Goal: Task Accomplishment & Management: Use online tool/utility

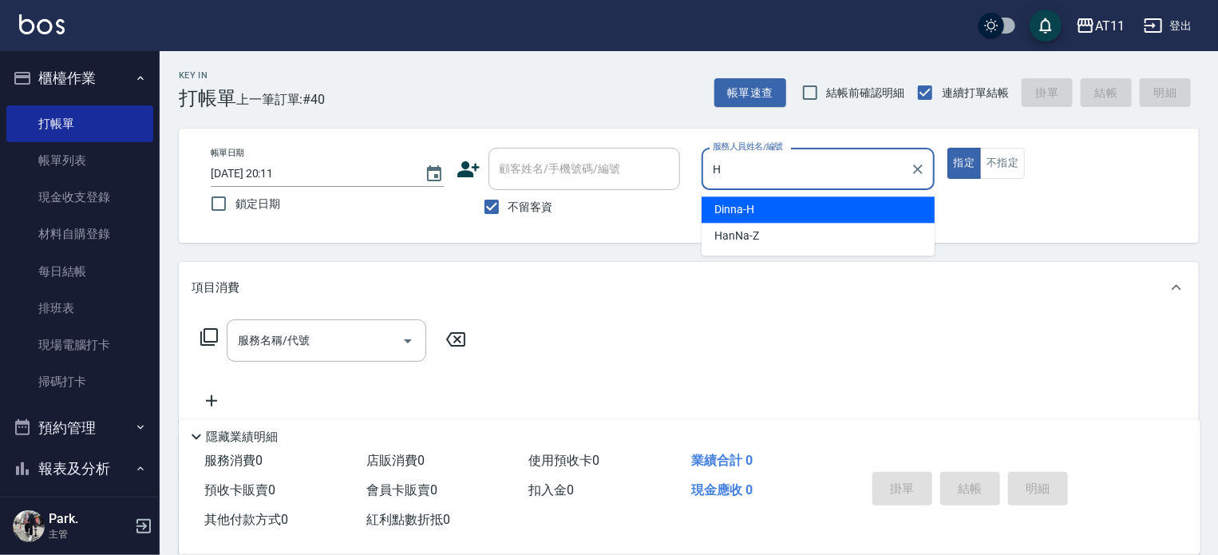
type input "Dinna-H"
type button "true"
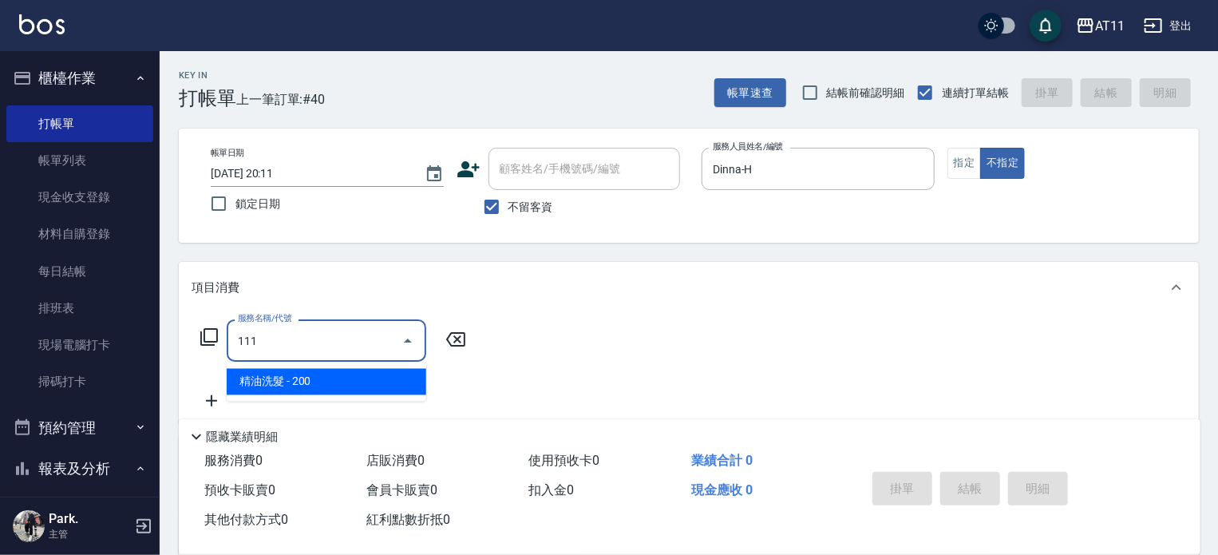
type input "精油洗髮(111)"
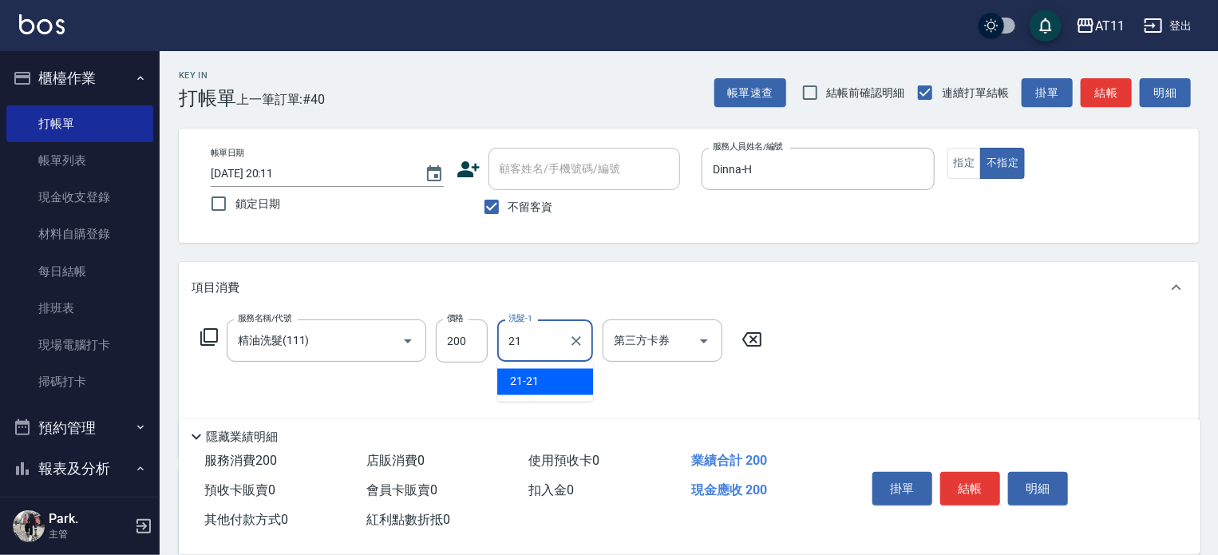
type input "21-21"
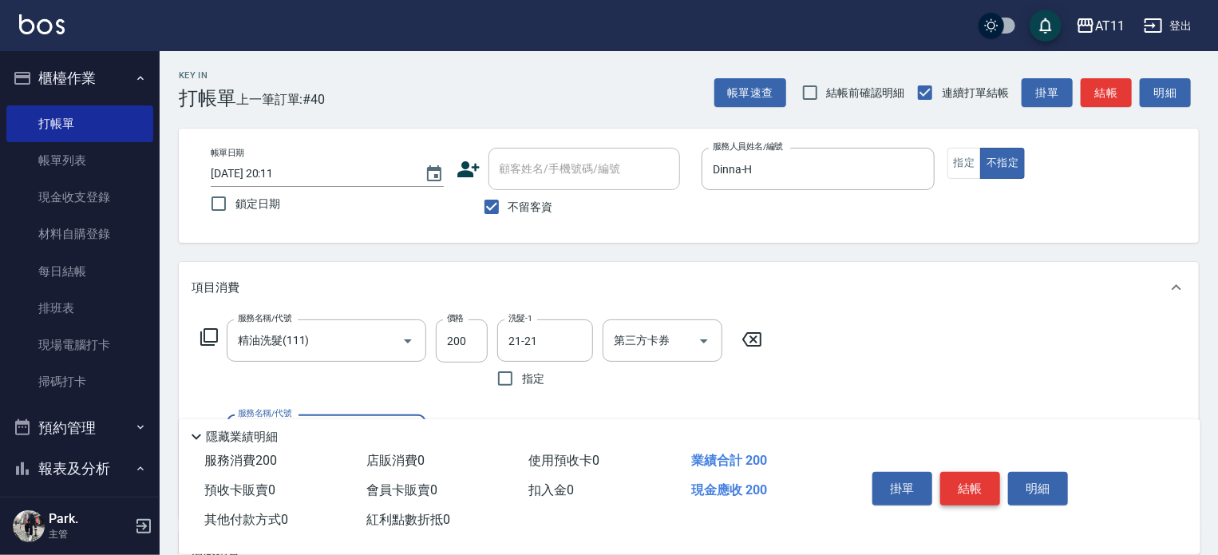
click at [979, 481] on button "結帳" at bounding box center [970, 489] width 60 height 34
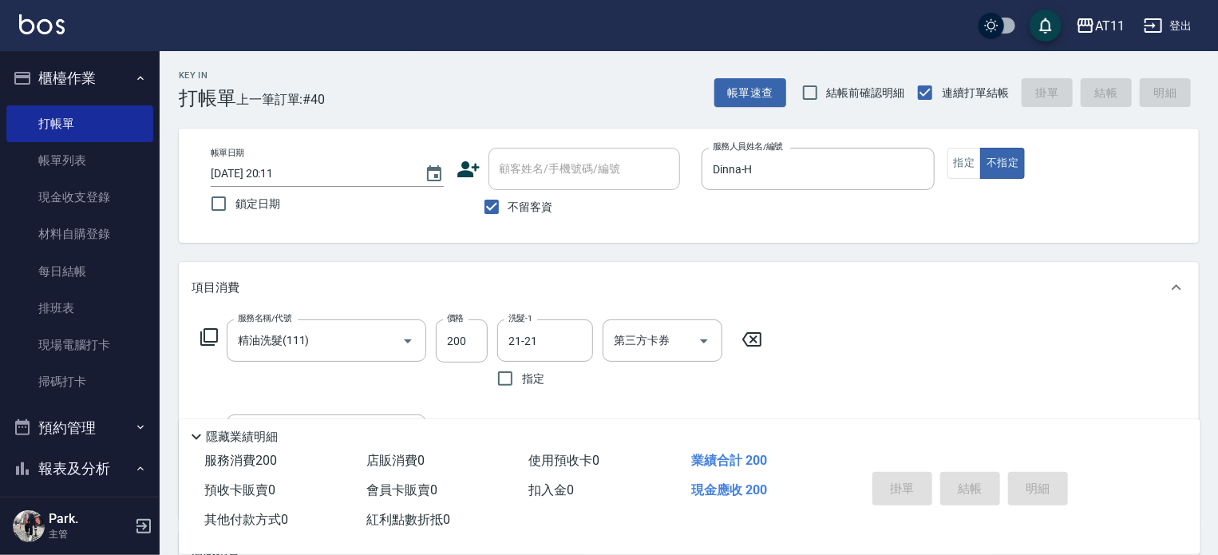
type input "2025/09/12 20:52"
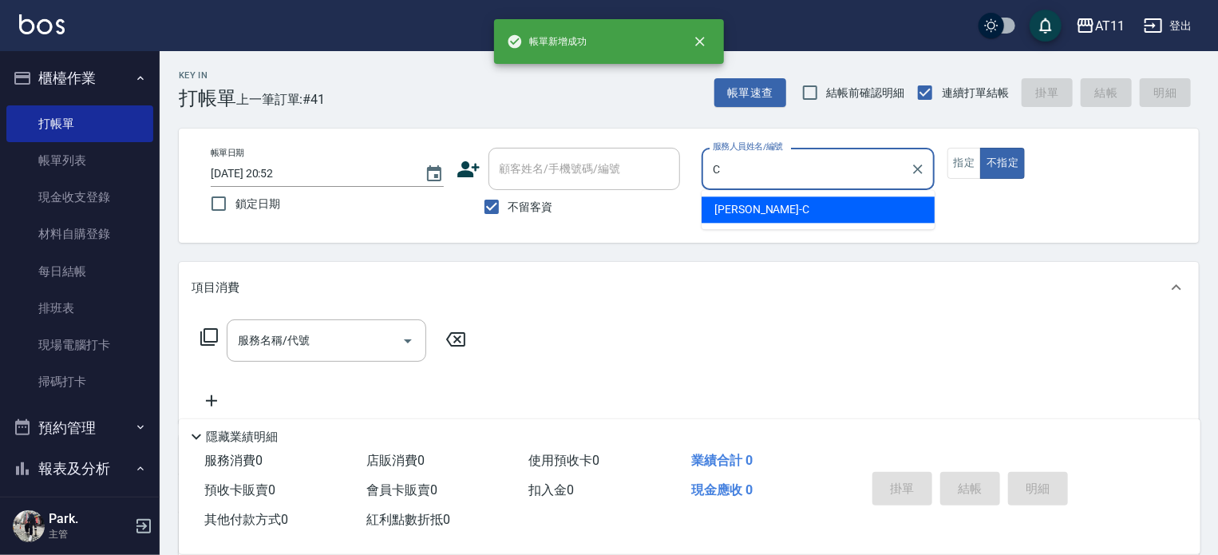
type input "Connie-C"
type button "false"
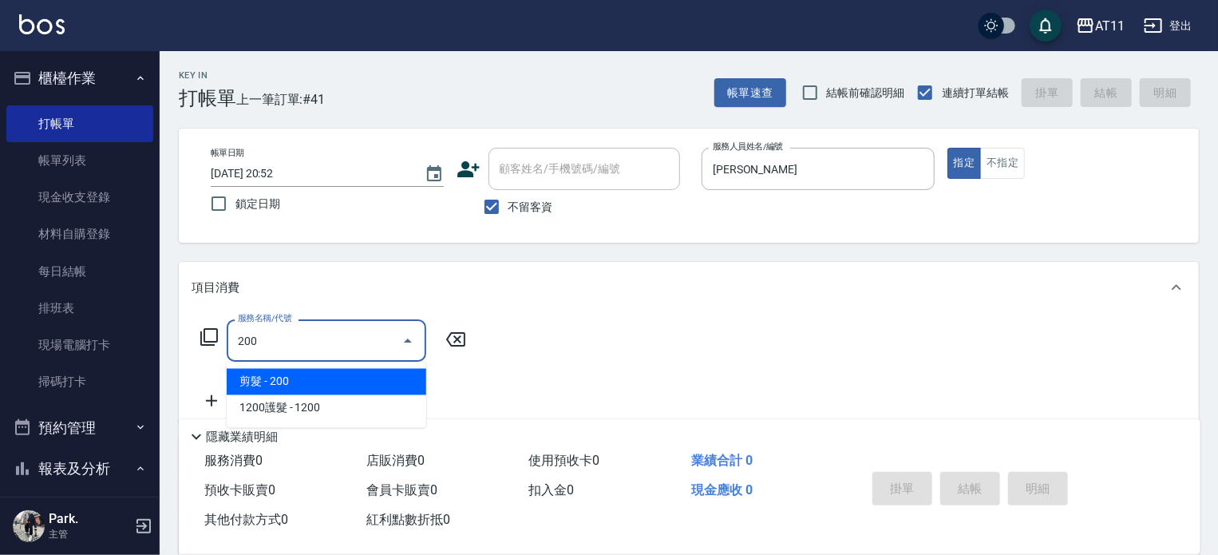
type input "剪髮(200)"
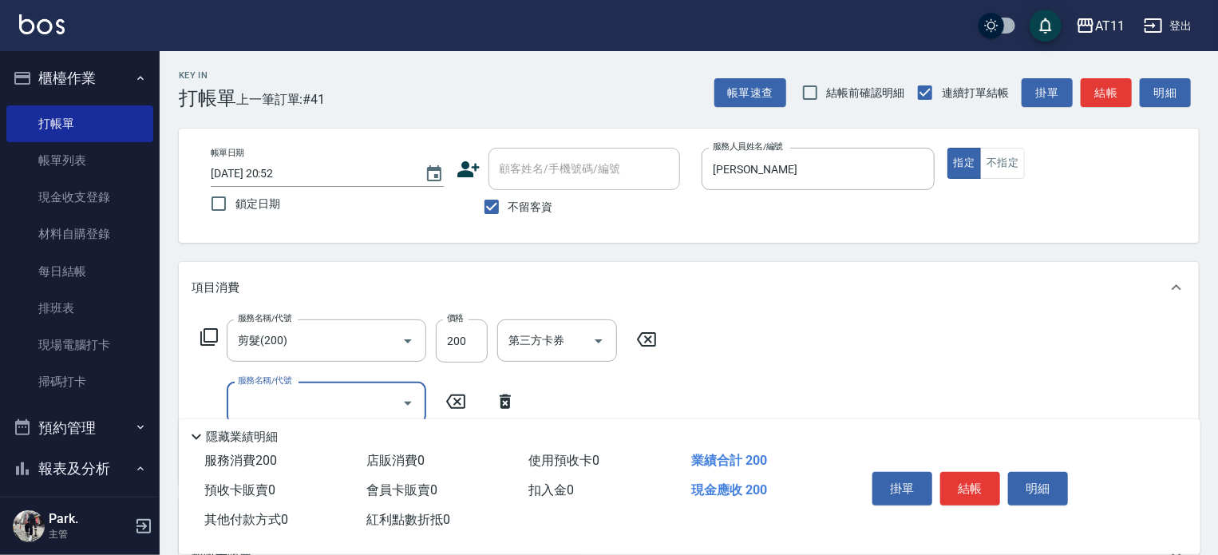
click at [978, 481] on button "結帳" at bounding box center [970, 489] width 60 height 34
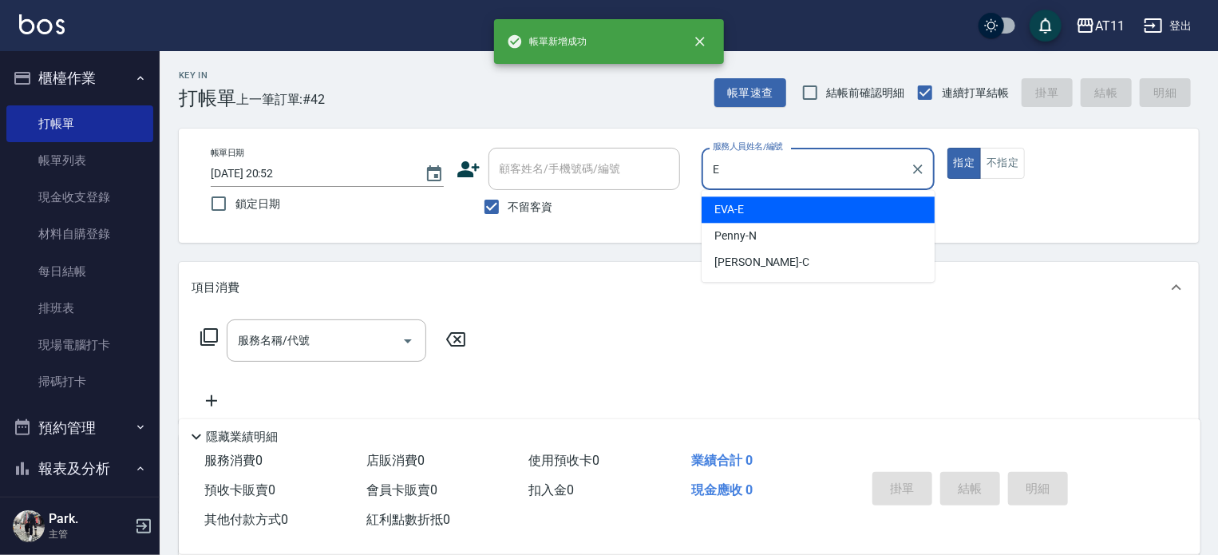
type input "EVA-E"
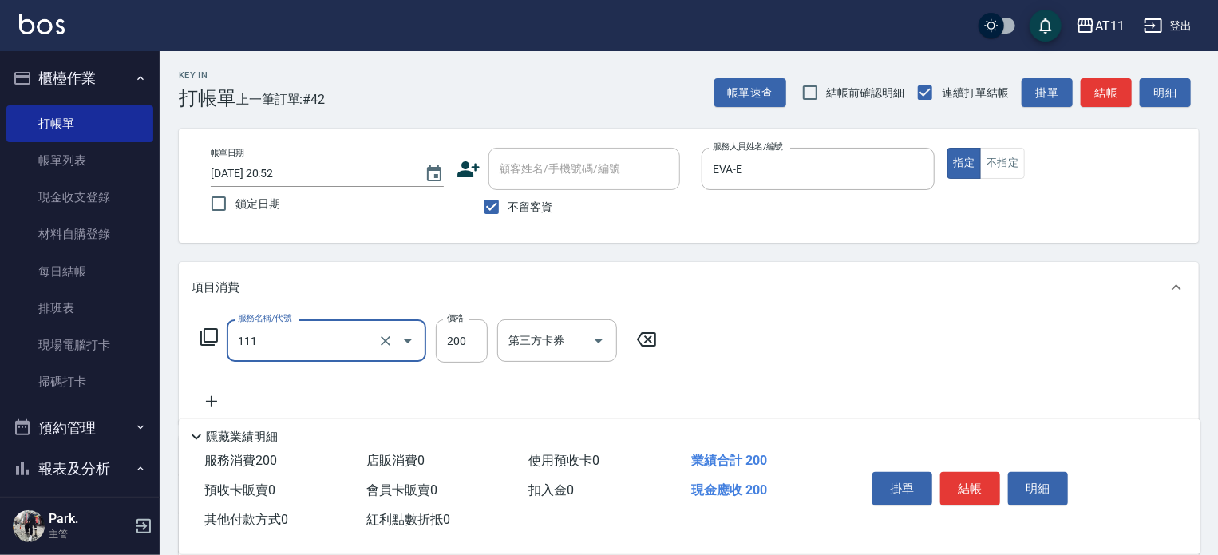
type input "精油洗髮(111)"
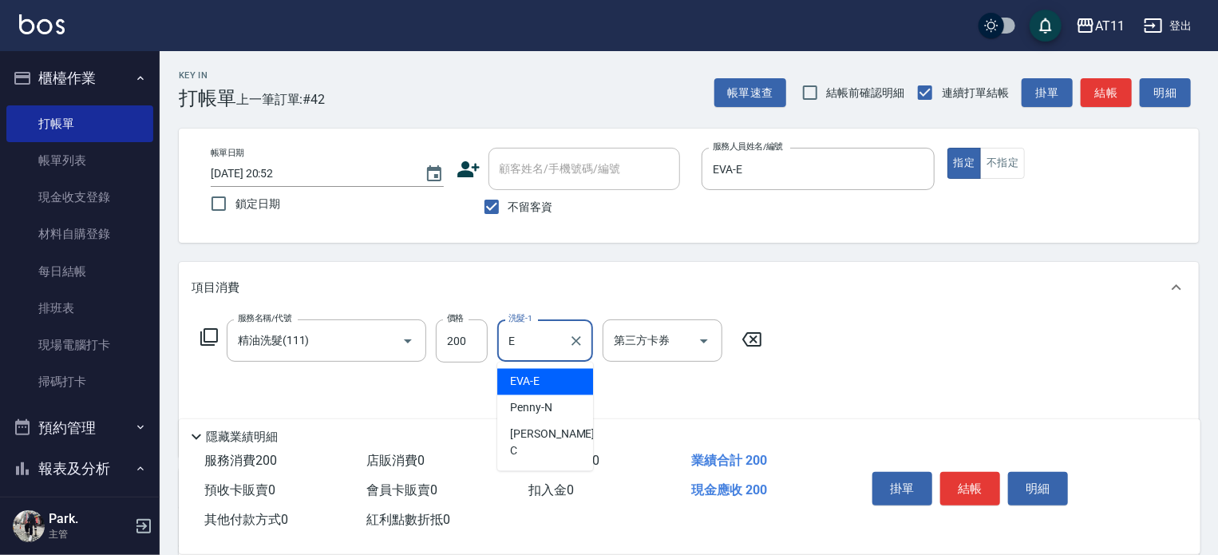
type input "EVA-E"
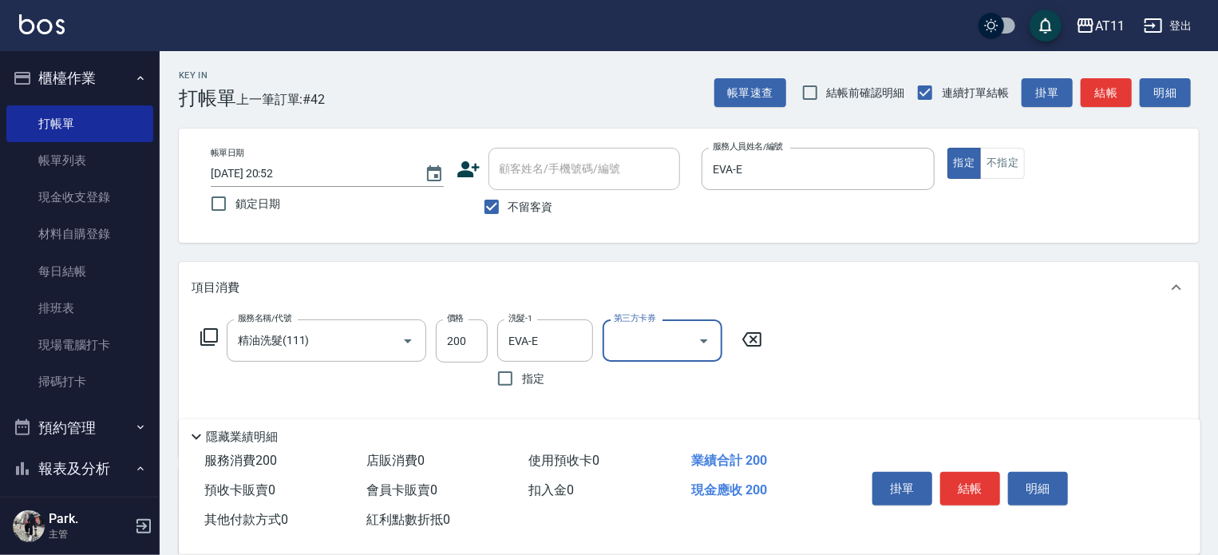
click at [978, 481] on button "結帳" at bounding box center [970, 489] width 60 height 34
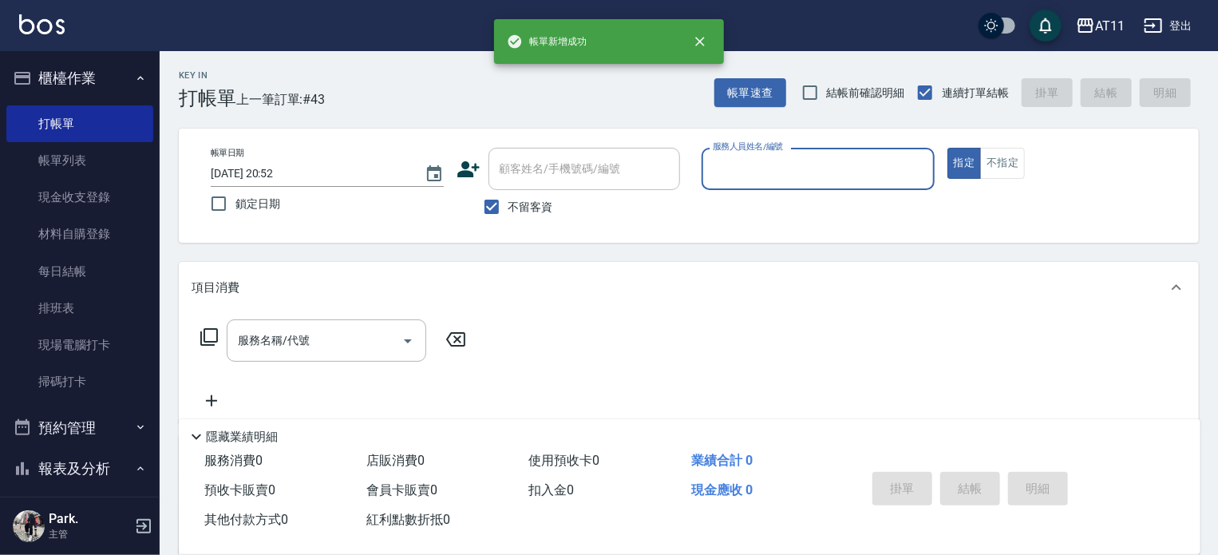
click at [73, 79] on button "櫃檯作業" at bounding box center [79, 77] width 147 height 41
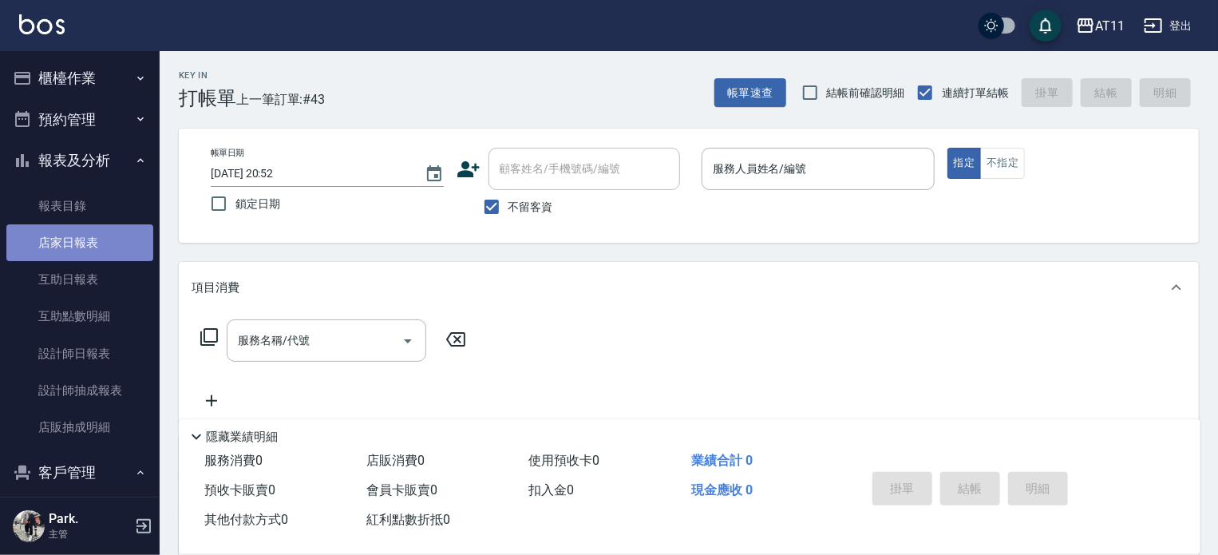
click at [86, 244] on link "店家日報表" at bounding box center [79, 242] width 147 height 37
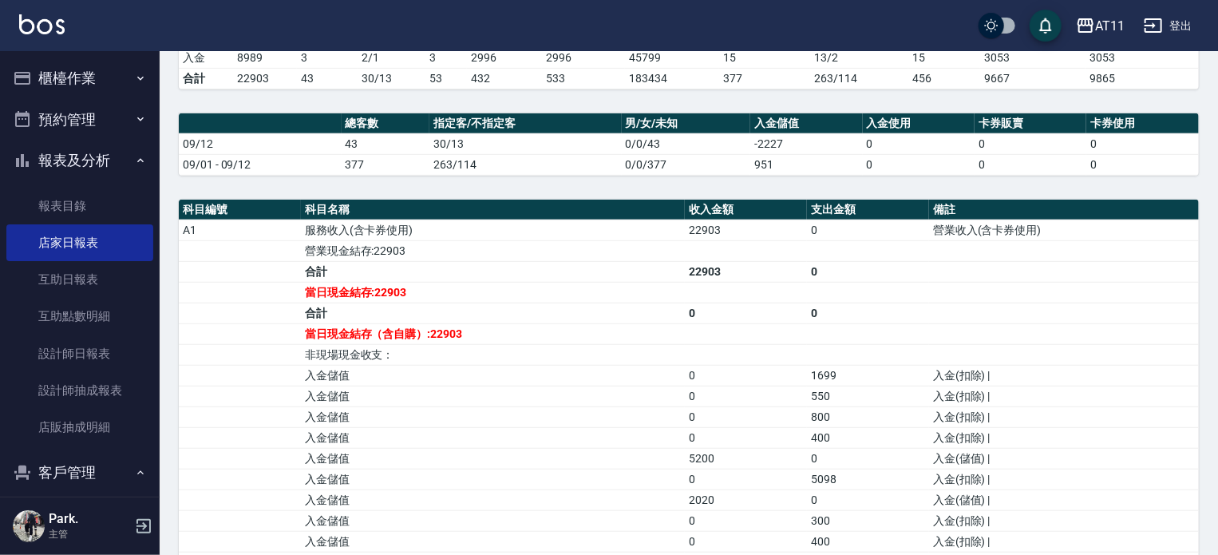
scroll to position [399, 0]
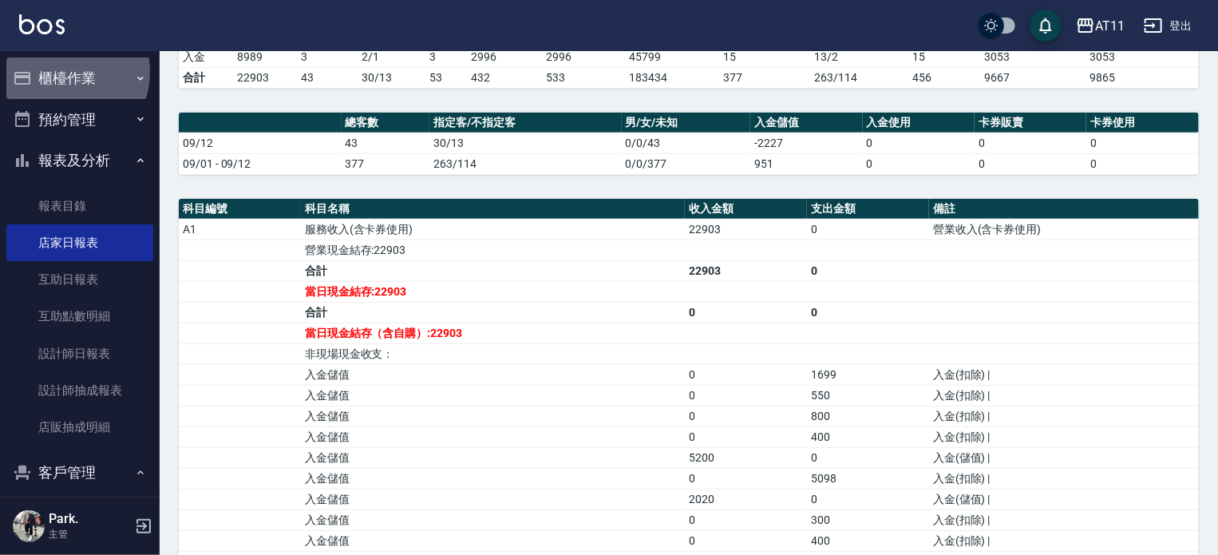
click at [59, 71] on button "櫃檯作業" at bounding box center [79, 77] width 147 height 41
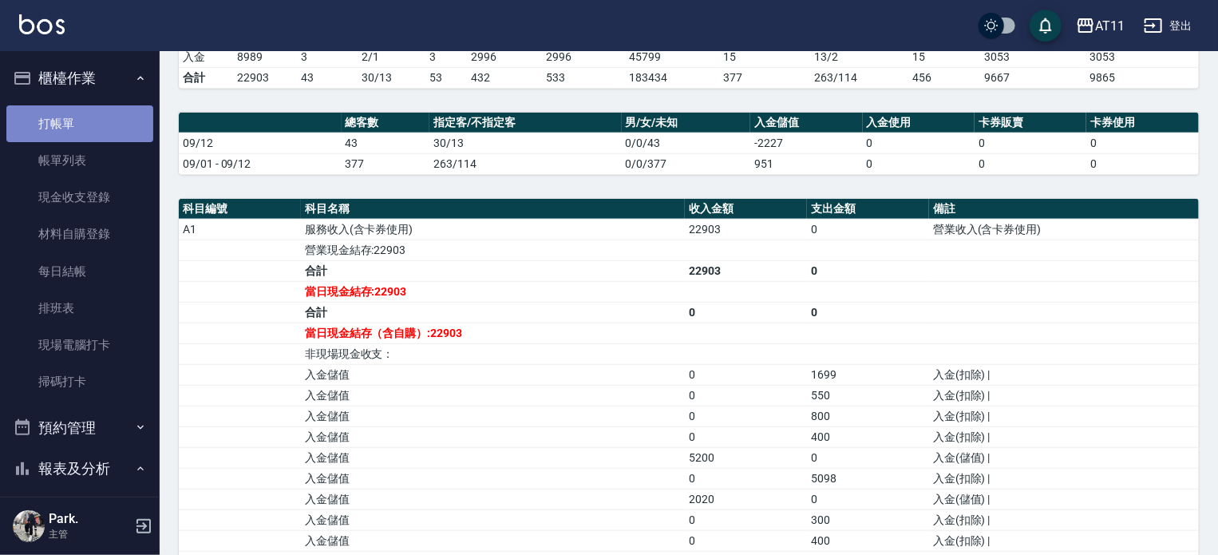
click at [80, 107] on link "打帳單" at bounding box center [79, 123] width 147 height 37
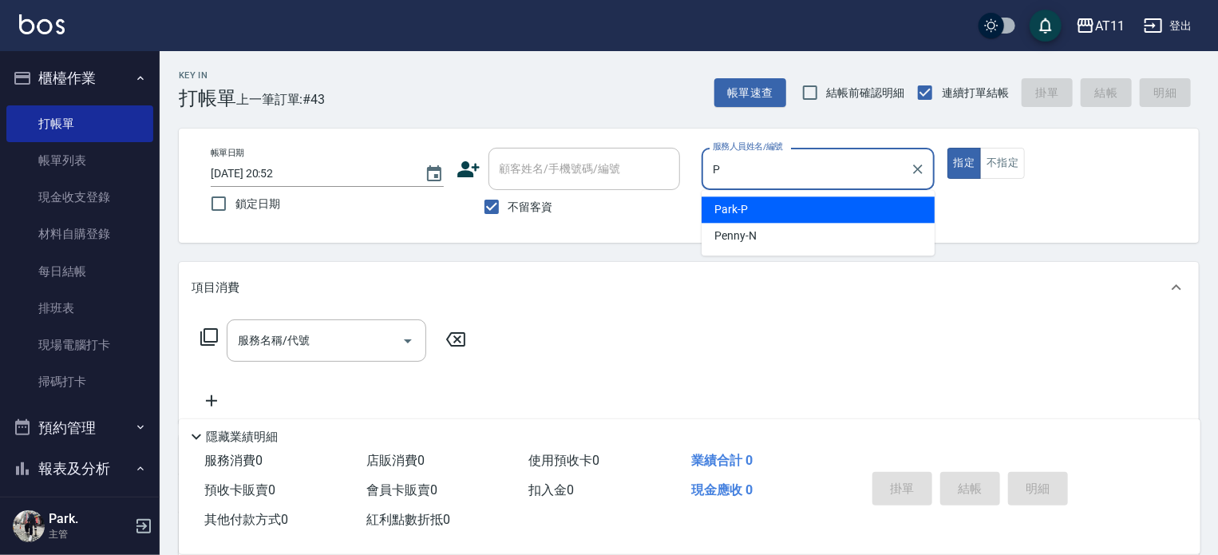
type input "Park-P"
type button "true"
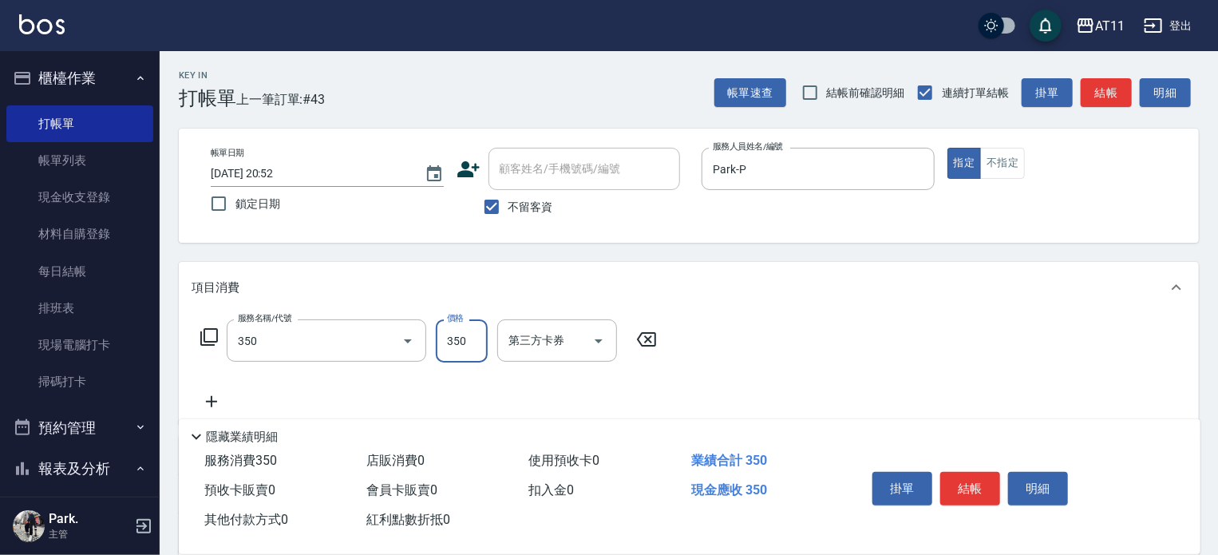
type input "洗髮(350)"
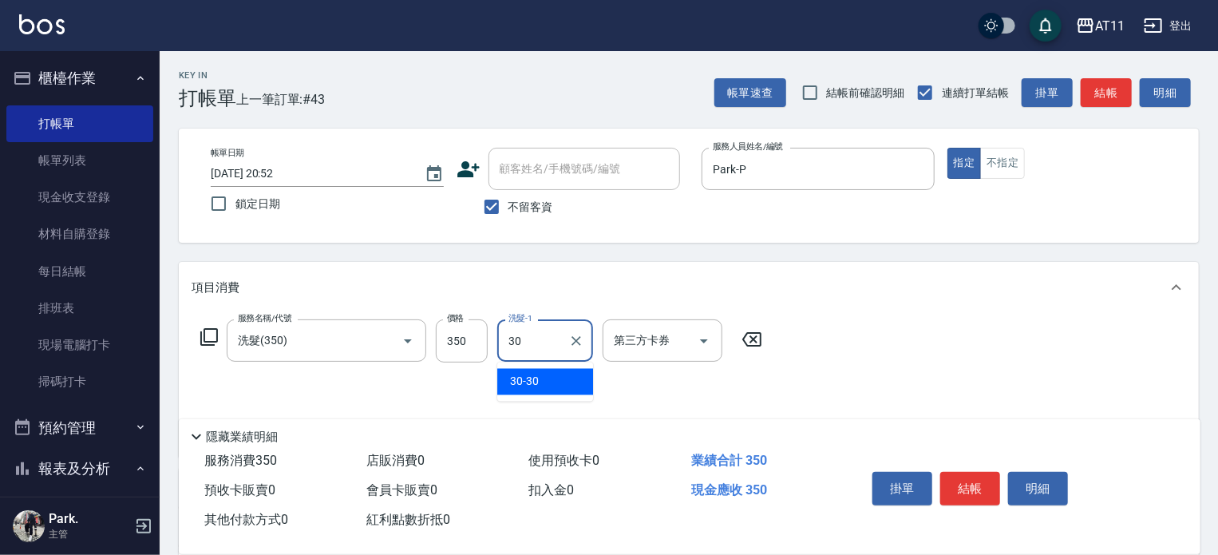
type input "30-30"
click at [976, 478] on button "結帳" at bounding box center [970, 489] width 60 height 34
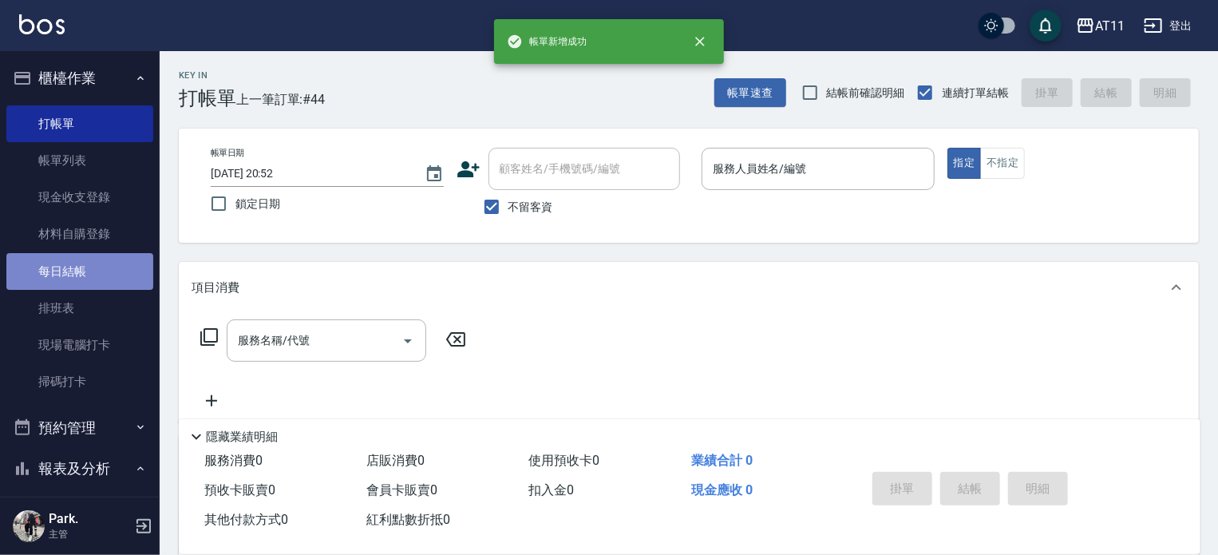
click at [82, 263] on link "每日結帳" at bounding box center [79, 271] width 147 height 37
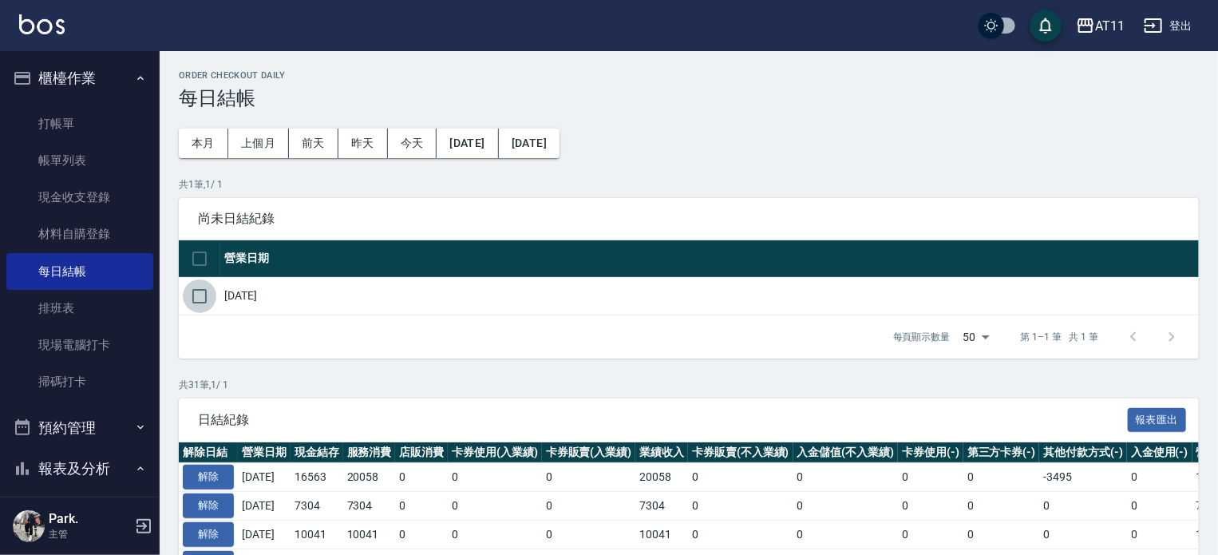
drag, startPoint x: 207, startPoint y: 293, endPoint x: 246, endPoint y: 318, distance: 46.3
click at [206, 293] on input "checkbox" at bounding box center [200, 296] width 34 height 34
checkbox input "true"
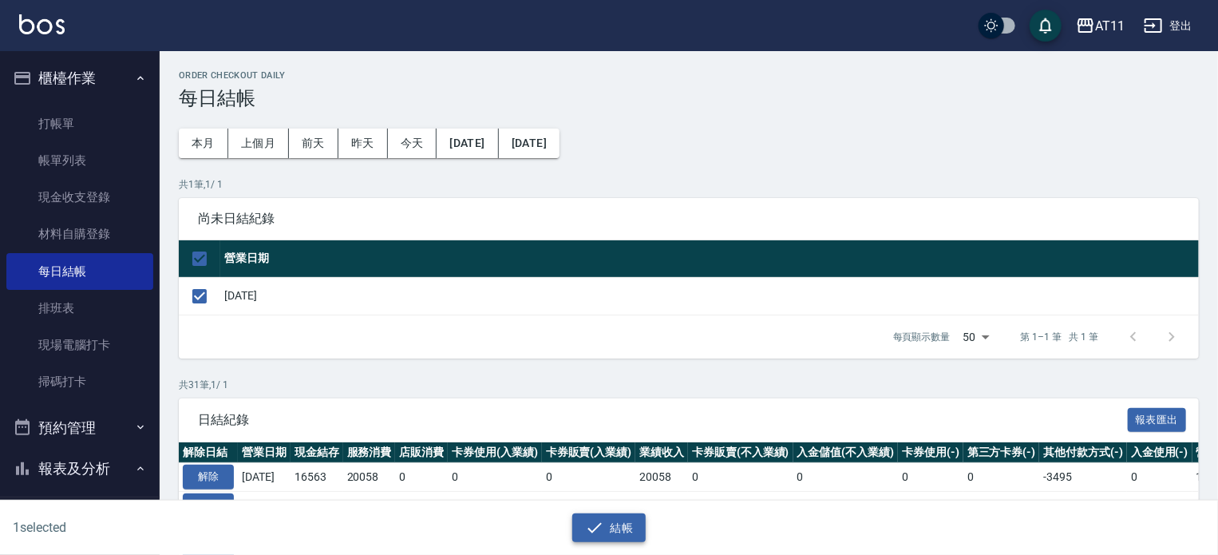
click at [629, 518] on button "結帳" at bounding box center [609, 528] width 74 height 30
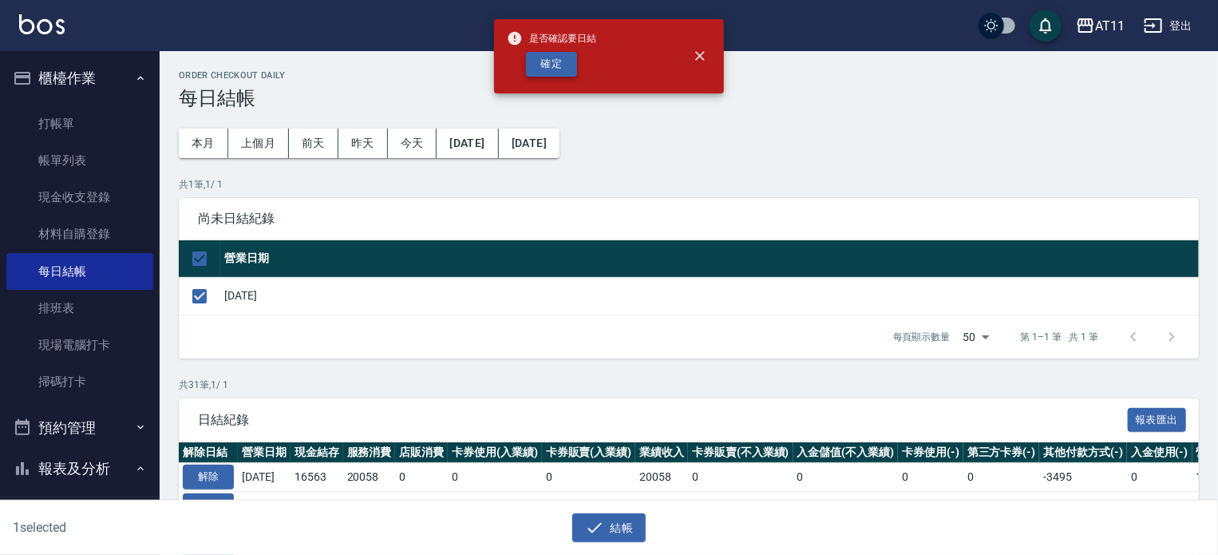
click at [545, 63] on button "確定" at bounding box center [551, 64] width 51 height 25
checkbox input "false"
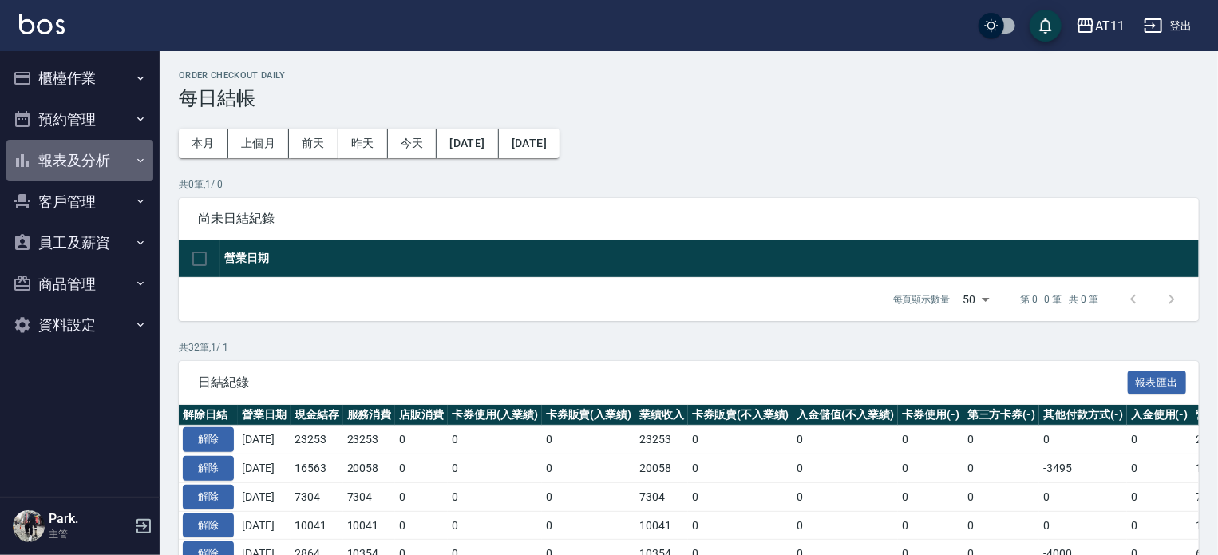
click at [68, 165] on button "報表及分析" at bounding box center [79, 160] width 147 height 41
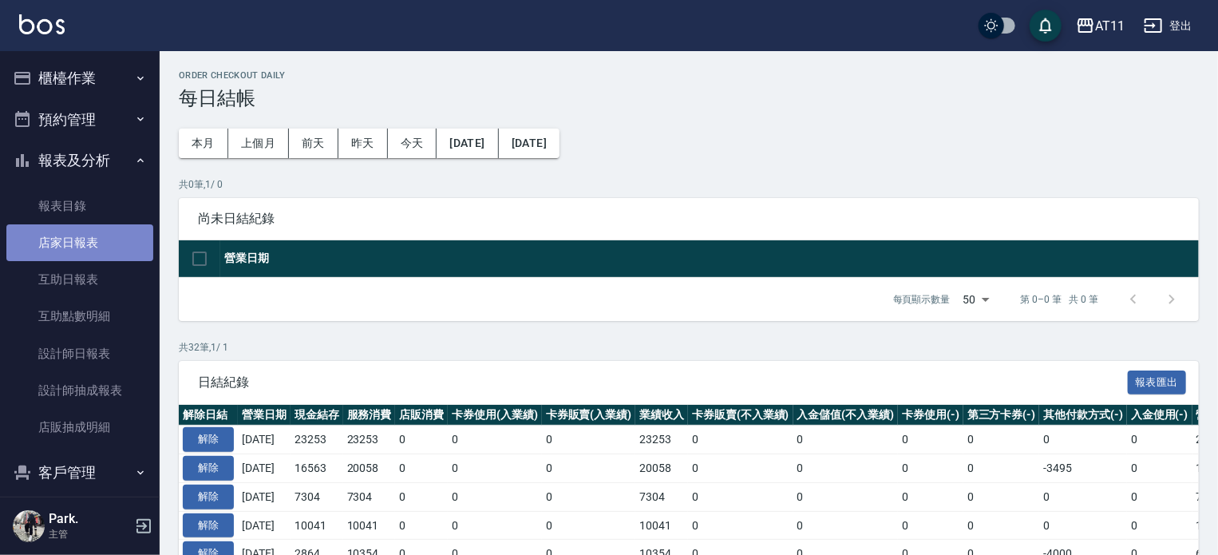
click at [86, 244] on link "店家日報表" at bounding box center [79, 242] width 147 height 37
